Goal: Task Accomplishment & Management: Use online tool/utility

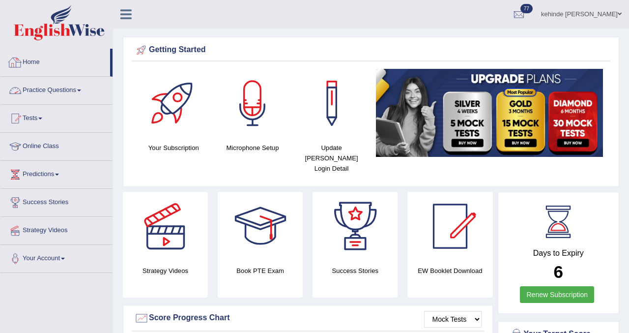
click at [54, 91] on link "Practice Questions" at bounding box center [56, 89] width 112 height 25
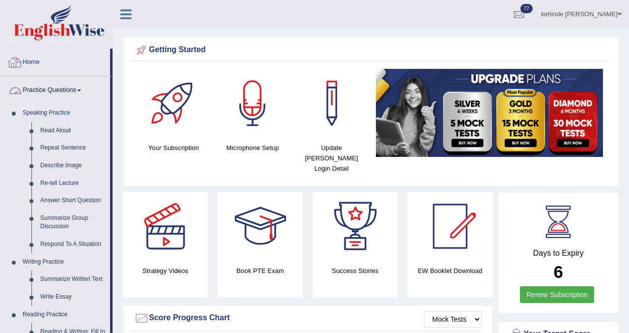
click at [35, 61] on link "Home" at bounding box center [55, 61] width 110 height 25
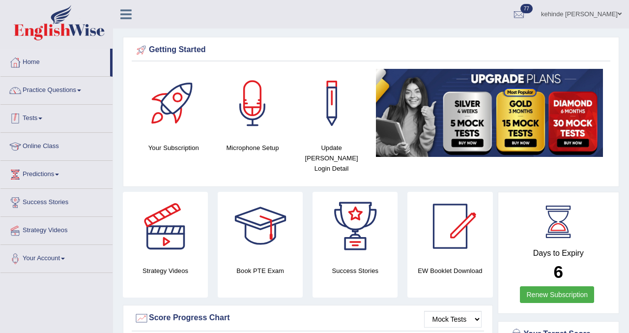
click at [34, 120] on link "Tests" at bounding box center [56, 117] width 112 height 25
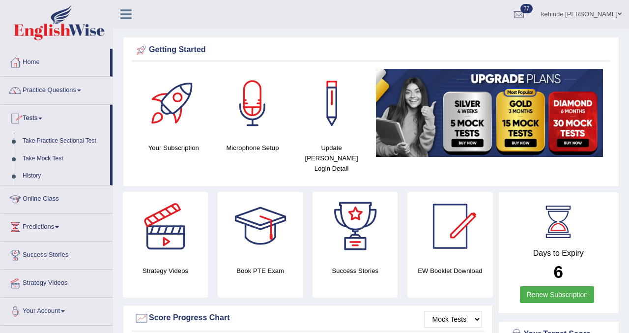
click at [35, 157] on link "Take Mock Test" at bounding box center [64, 159] width 92 height 18
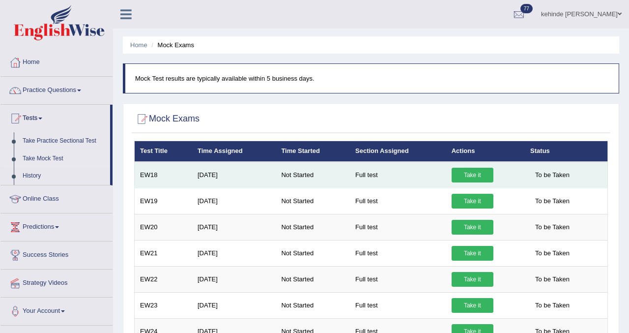
click at [463, 174] on link "Take it" at bounding box center [473, 175] width 42 height 15
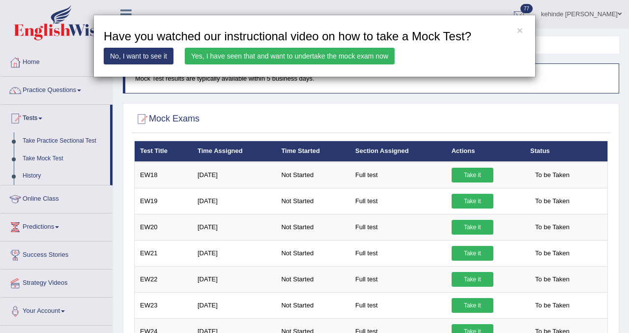
click at [359, 59] on link "Yes, I have seen that and want to undertake the mock exam now" at bounding box center [290, 56] width 210 height 17
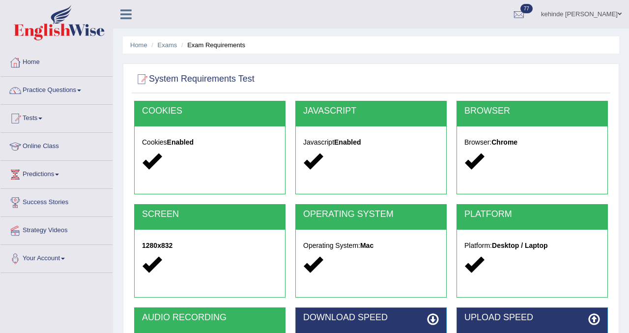
click at [624, 269] on div "Home Exams Exam Requirements System Requirements Test [GEOGRAPHIC_DATA] Cookies…" at bounding box center [371, 246] width 516 height 492
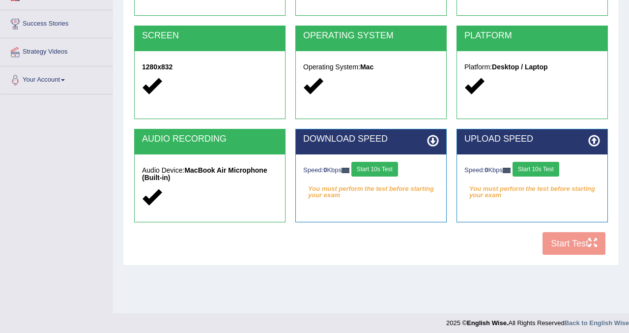
scroll to position [183, 0]
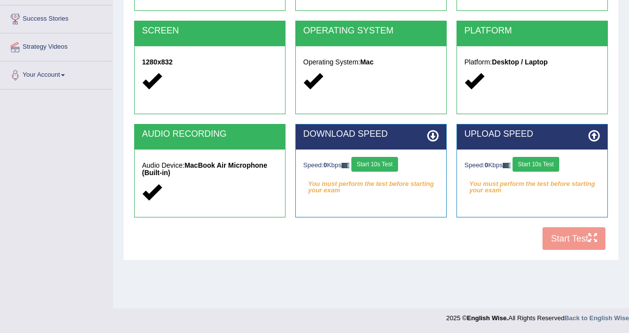
click at [381, 166] on button "Start 10s Test" at bounding box center [374, 164] width 47 height 15
click at [535, 164] on button "Start 10s Test" at bounding box center [536, 164] width 47 height 15
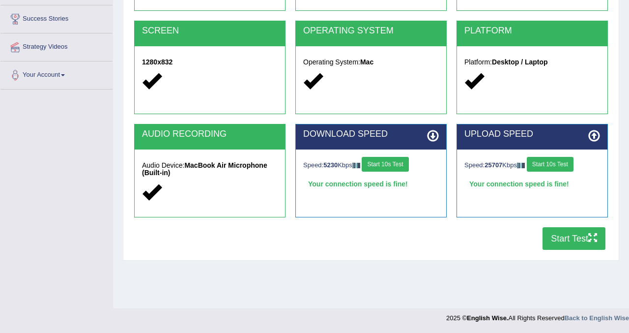
click at [552, 239] on button "Start Test" at bounding box center [574, 238] width 63 height 23
